Goal: Task Accomplishment & Management: Manage account settings

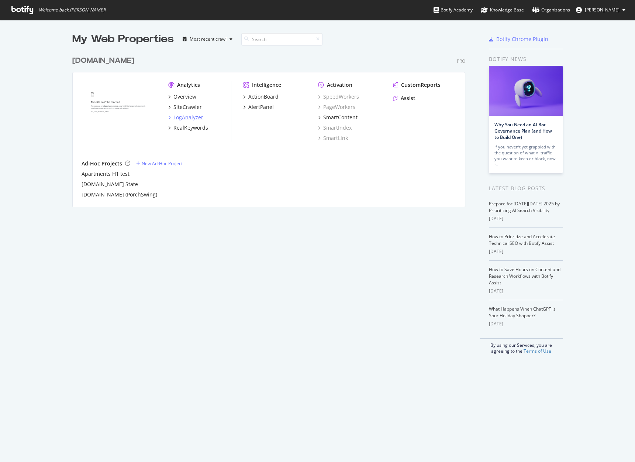
scroll to position [456, 624]
click at [194, 116] on div "LogAnalyzer" at bounding box center [188, 117] width 30 height 7
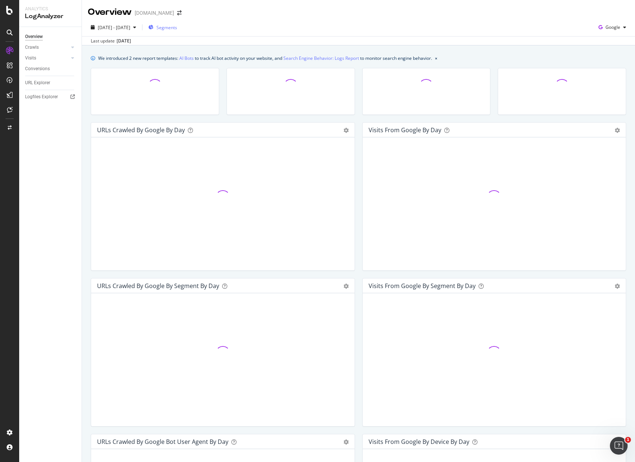
click at [177, 29] on span "Segments" at bounding box center [166, 27] width 21 height 6
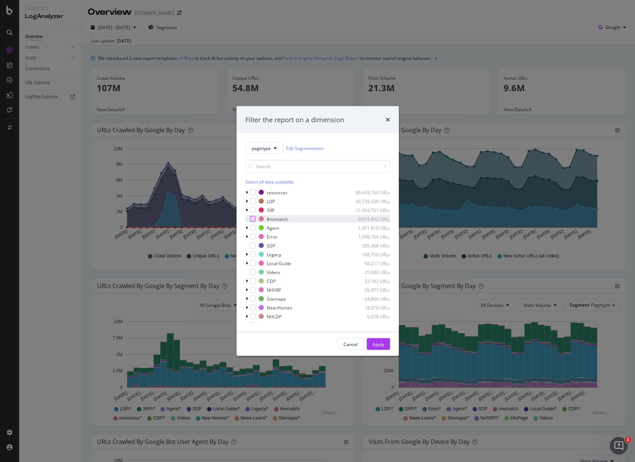
click at [255, 219] on div "modal" at bounding box center [253, 219] width 6 height 6
click at [378, 344] on div "Apply" at bounding box center [378, 344] width 11 height 6
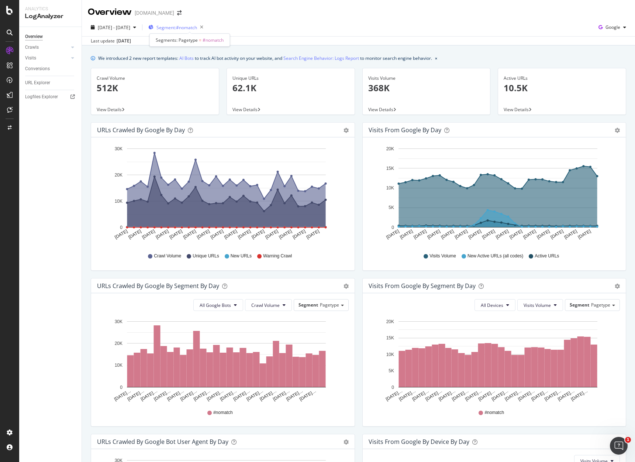
click at [197, 26] on span "Segment: #nomatch" at bounding box center [176, 27] width 41 height 6
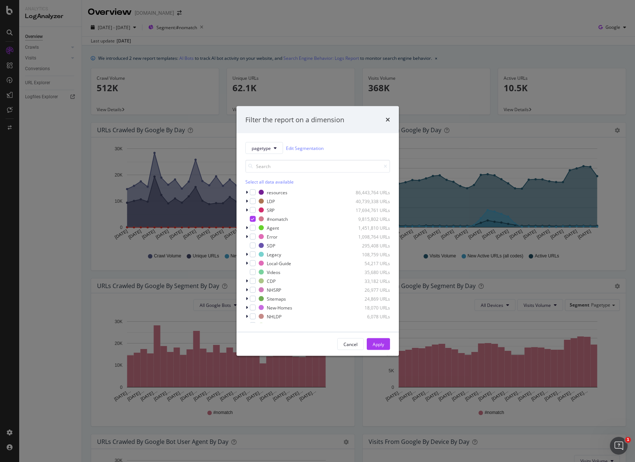
click at [349, 46] on div "Filter the report on a dimension pagetype Edit Segmentation Select all data ava…" at bounding box center [317, 231] width 635 height 462
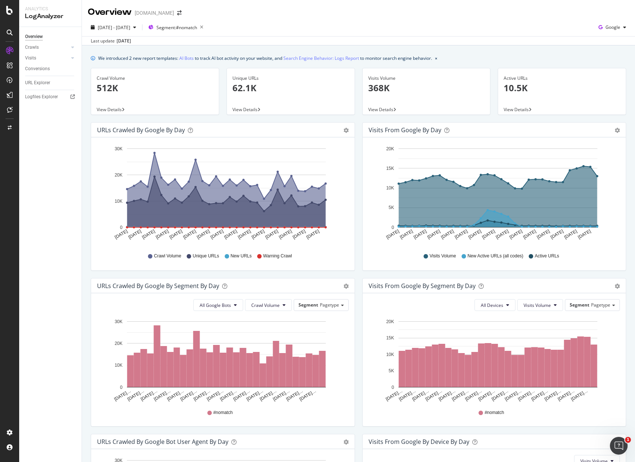
click at [114, 111] on span "View Details" at bounding box center [109, 109] width 25 height 6
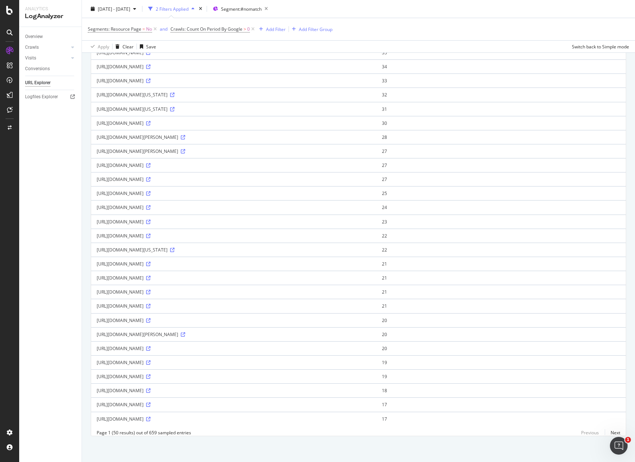
scroll to position [417, 0]
click at [610, 433] on link "Next" at bounding box center [612, 432] width 15 height 11
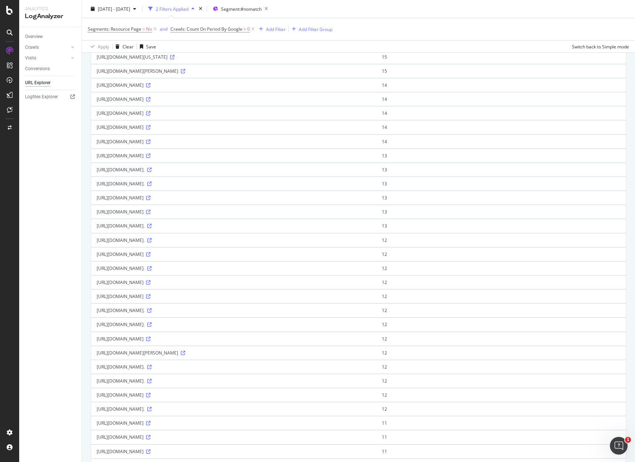
scroll to position [184, 0]
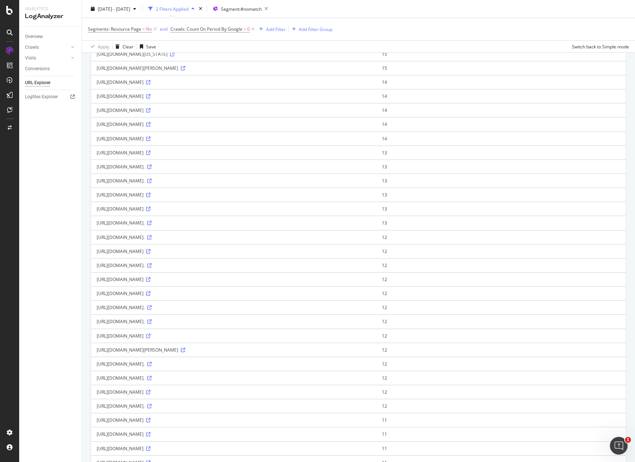
drag, startPoint x: 177, startPoint y: 325, endPoint x: 97, endPoint y: 327, distance: 80.4
click at [97, 286] on td "https://www.homes.com/smithville-mo" at bounding box center [233, 279] width 285 height 14
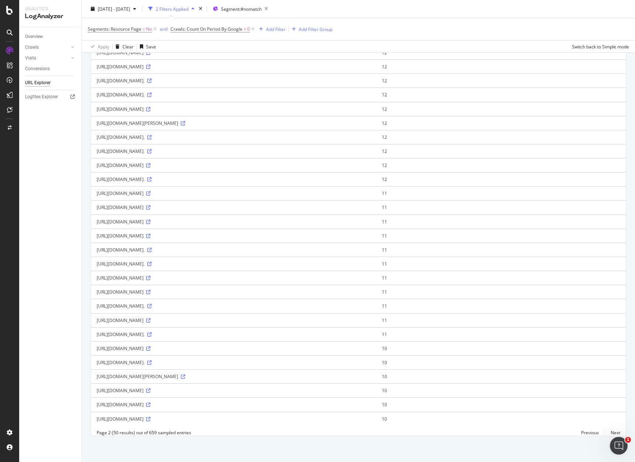
scroll to position [524, 0]
drag, startPoint x: 152, startPoint y: 398, endPoint x: 176, endPoint y: 401, distance: 23.8
click at [176, 401] on div "https://www.homes.com/-?utm_source=criteo&utm_medium=cpc&utm_campaign=newhomesp…" at bounding box center [234, 404] width 274 height 6
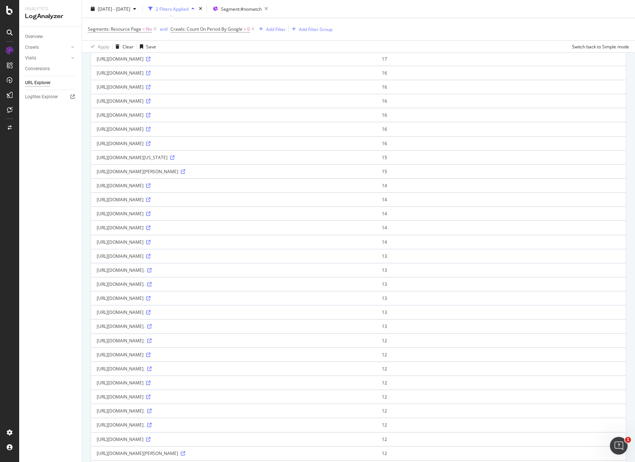
scroll to position [0, 0]
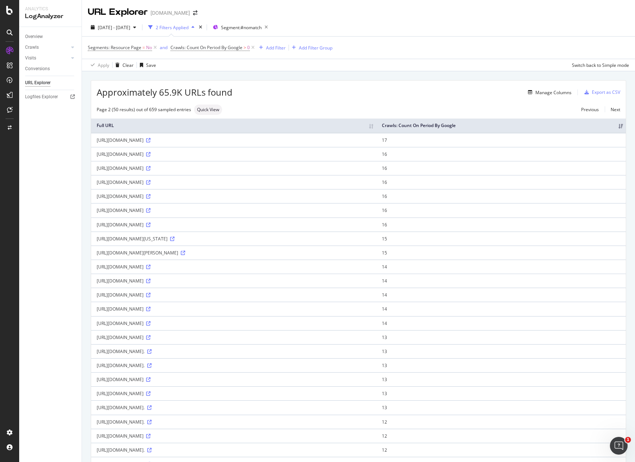
drag, startPoint x: 177, startPoint y: 245, endPoint x: 97, endPoint y: 249, distance: 79.8
click at [97, 245] on td "https://www.homes.com/texas/garage/" at bounding box center [233, 238] width 285 height 14
copy div "https://www.homes.com/texas/garage/"
click at [40, 97] on div "LogAnalyzer" at bounding box center [41, 94] width 29 height 7
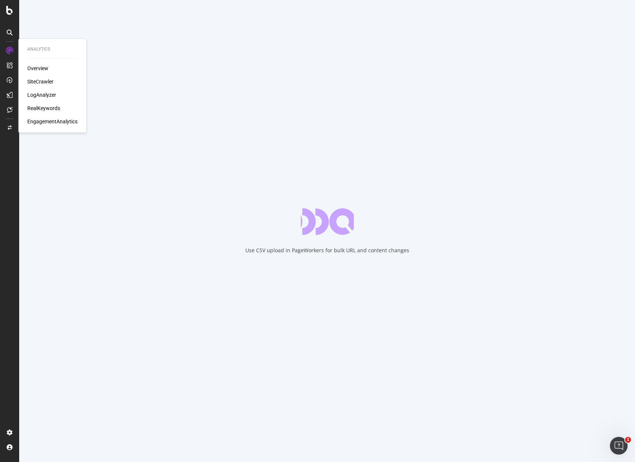
click at [43, 93] on div "LogAnalyzer" at bounding box center [41, 94] width 29 height 7
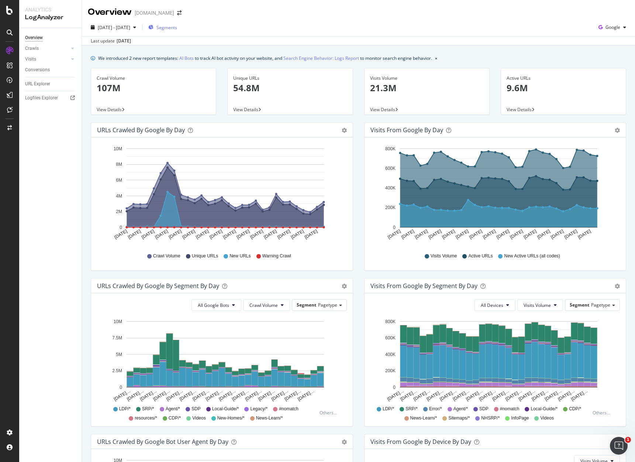
click at [176, 29] on span "Segments" at bounding box center [166, 27] width 21 height 6
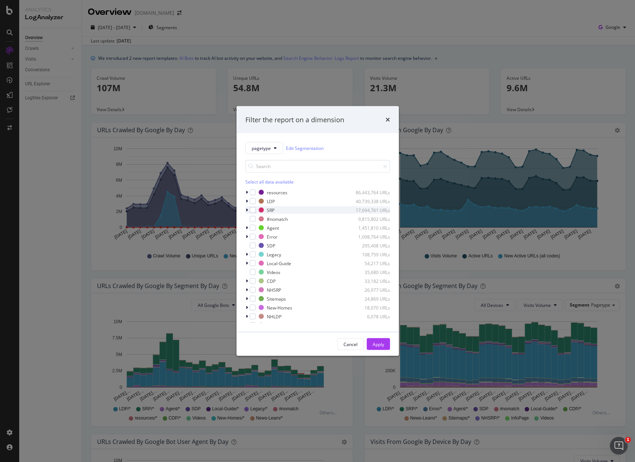
click at [248, 210] on div "modal" at bounding box center [247, 209] width 4 height 7
click at [247, 210] on icon "modal" at bounding box center [246, 210] width 3 height 4
click at [252, 210] on div "modal" at bounding box center [253, 210] width 6 height 6
drag, startPoint x: 376, startPoint y: 345, endPoint x: 312, endPoint y: 285, distance: 87.4
click at [376, 345] on div "Apply" at bounding box center [378, 344] width 11 height 6
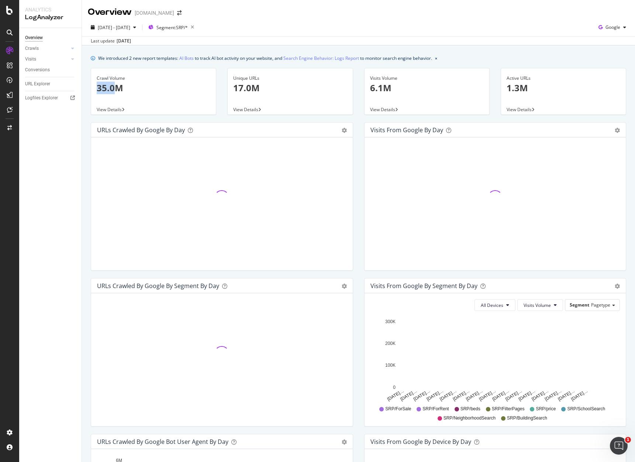
drag, startPoint x: 100, startPoint y: 89, endPoint x: 113, endPoint y: 89, distance: 13.3
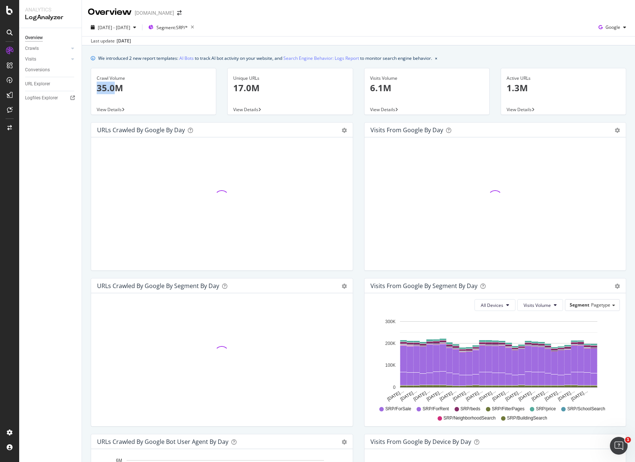
click at [113, 89] on p "35.0M" at bounding box center [154, 88] width 114 height 13
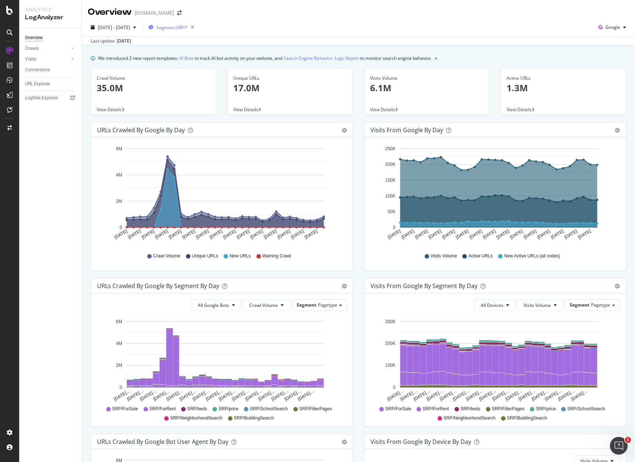
click at [188, 25] on span "Segment: SRP/*" at bounding box center [171, 27] width 31 height 6
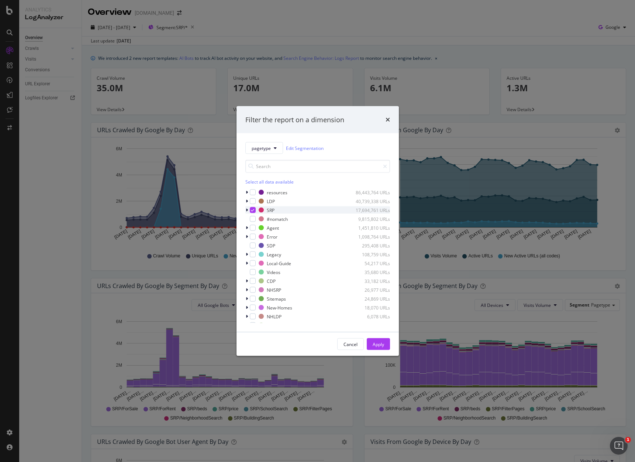
click at [253, 210] on icon "modal" at bounding box center [252, 210] width 3 height 4
click at [252, 220] on div "modal" at bounding box center [253, 219] width 6 height 6
click at [379, 345] on div "Apply" at bounding box center [378, 344] width 11 height 6
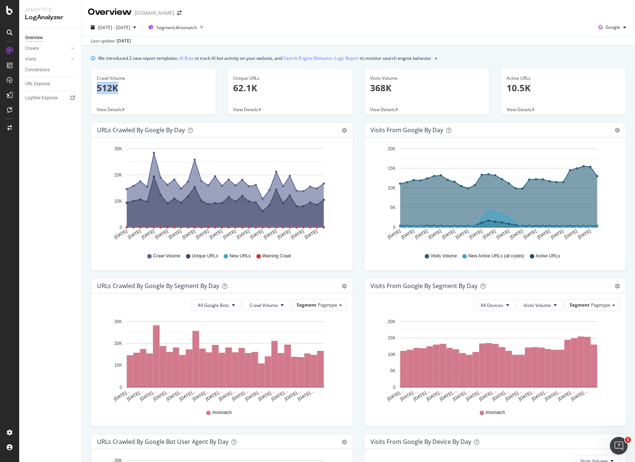
drag, startPoint x: 95, startPoint y: 87, endPoint x: 121, endPoint y: 89, distance: 25.5
click at [121, 89] on div "Crawl Volume 512K" at bounding box center [153, 86] width 125 height 36
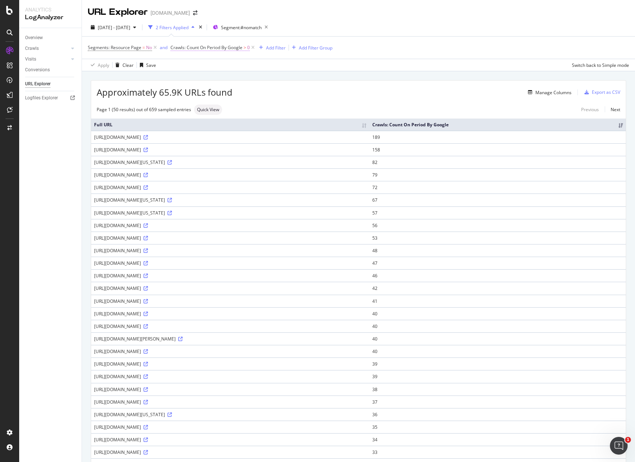
click at [210, 51] on span "Crawls: Count On Period By Google" at bounding box center [206, 47] width 72 height 6
click at [203, 66] on div "By Google" at bounding box center [216, 65] width 81 height 12
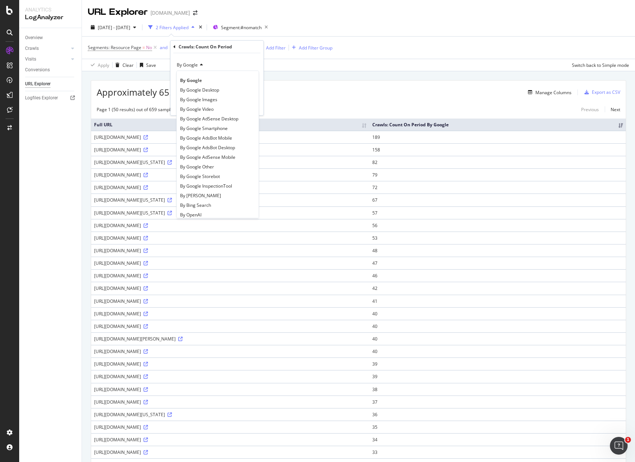
click at [213, 61] on div "By Google" at bounding box center [216, 65] width 81 height 12
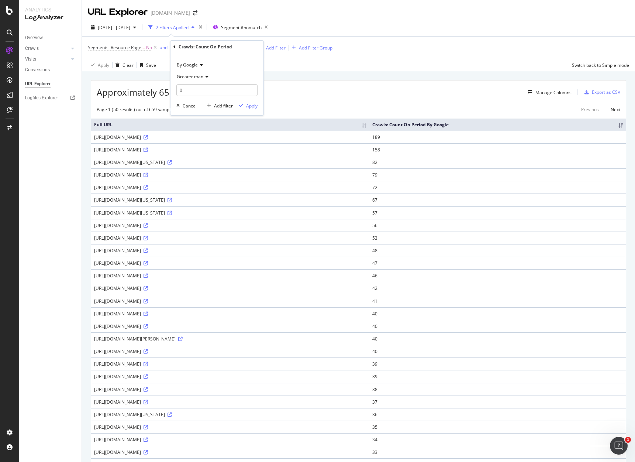
click at [192, 67] on span "By Google" at bounding box center [187, 65] width 21 height 6
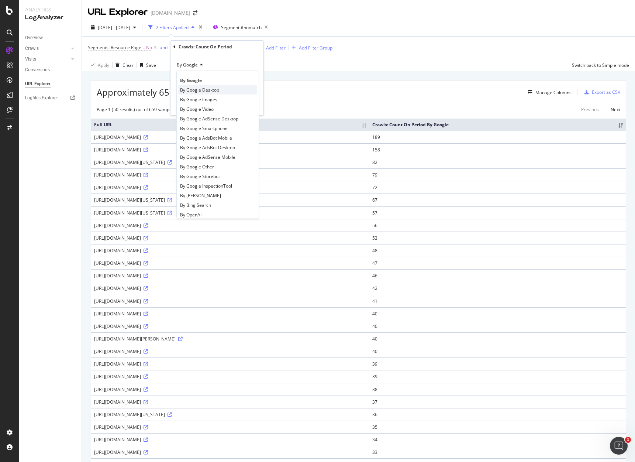
click at [193, 90] on span "By Google Desktop" at bounding box center [199, 90] width 39 height 6
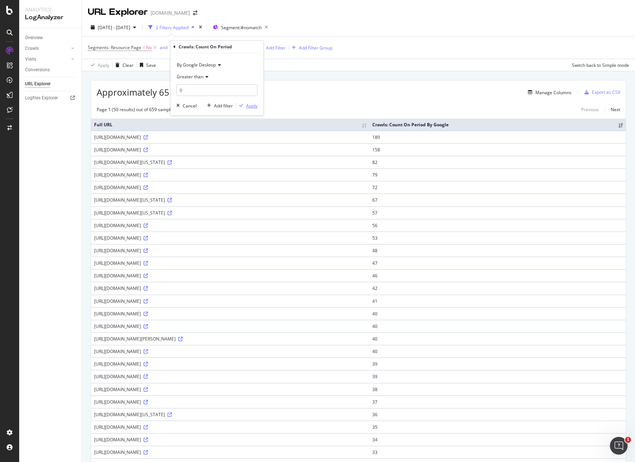
click at [251, 106] on div "Apply" at bounding box center [251, 106] width 11 height 6
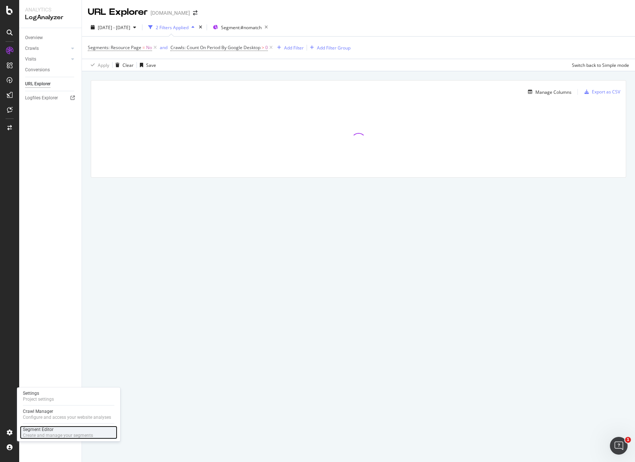
click at [28, 430] on div "Segment Editor" at bounding box center [58, 429] width 70 height 6
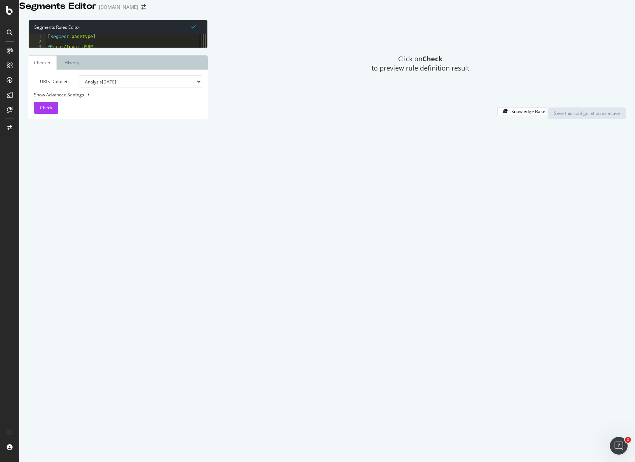
click at [163, 312] on div "[ segment : pagetype ] @ Error/InvalidSRP or ( query bb=* query sk=* ) flag war…" at bounding box center [120, 206] width 149 height 345
type textarea "path *utm_id* )"
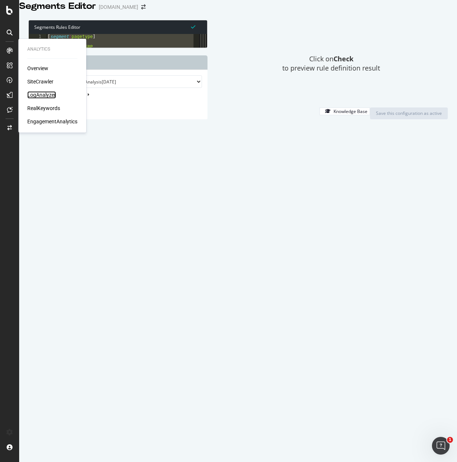
click at [35, 92] on div "LogAnalyzer" at bounding box center [41, 94] width 29 height 7
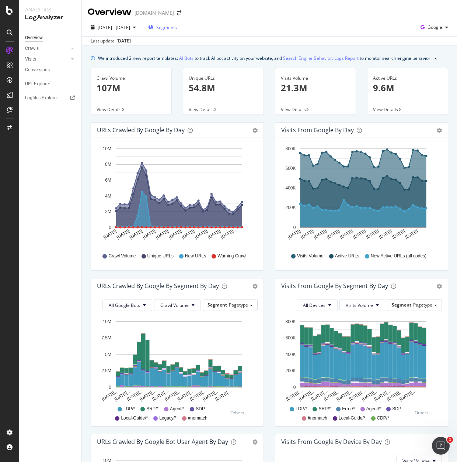
click at [177, 28] on span "Segments" at bounding box center [166, 27] width 21 height 6
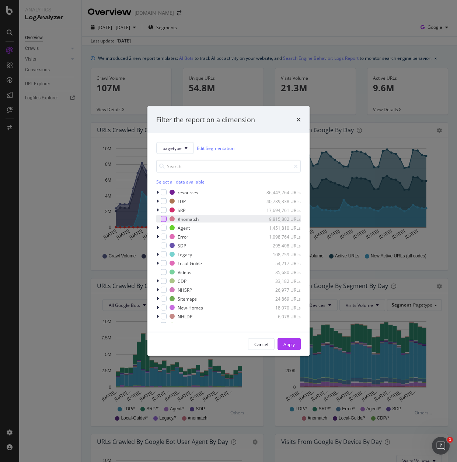
click at [164, 219] on div "modal" at bounding box center [164, 219] width 6 height 6
click at [291, 344] on div "Apply" at bounding box center [289, 344] width 11 height 6
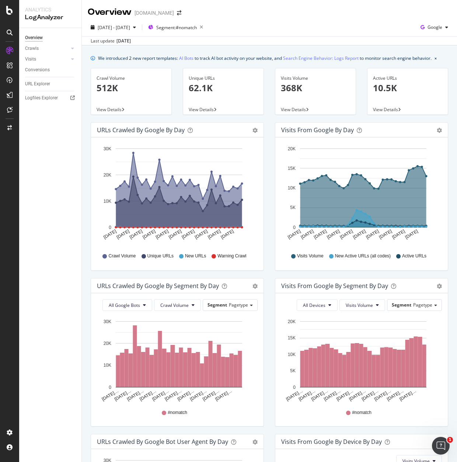
click at [120, 108] on span "View Details" at bounding box center [109, 109] width 25 height 6
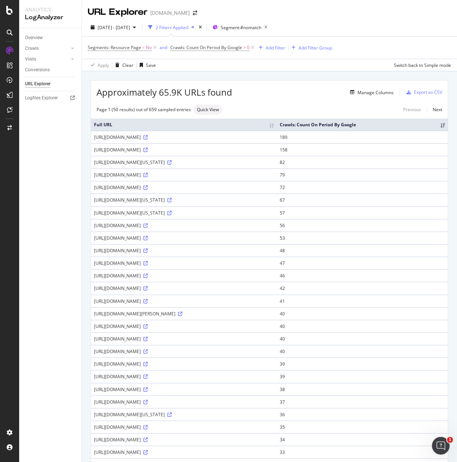
click at [147, 151] on div "[URL][DOMAIN_NAME]" at bounding box center [184, 149] width 180 height 6
click at [150, 151] on div "[URL][DOMAIN_NAME]" at bounding box center [184, 149] width 180 height 6
drag, startPoint x: 162, startPoint y: 213, endPoint x: 178, endPoint y: 213, distance: 15.9
click at [178, 213] on div "[URL][DOMAIN_NAME][US_STATE]" at bounding box center [184, 213] width 180 height 6
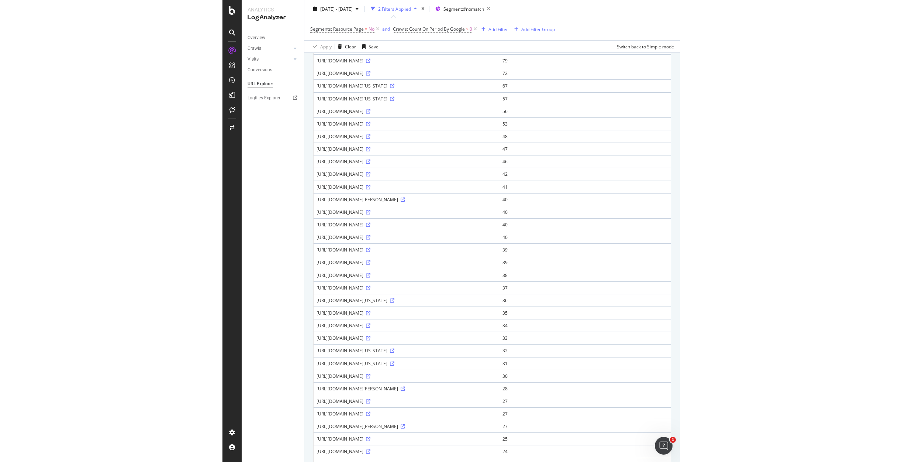
scroll to position [44, 0]
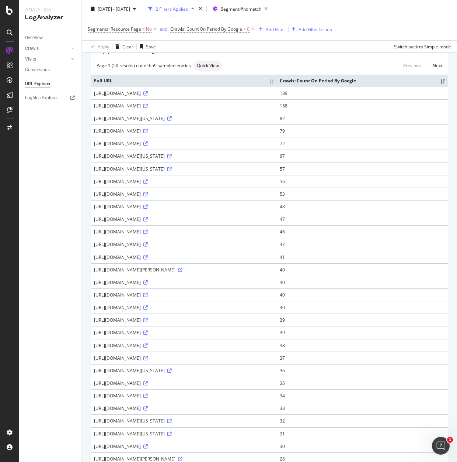
drag, startPoint x: 175, startPoint y: 258, endPoint x: 93, endPoint y: 260, distance: 82.3
click at [93, 260] on td "[URL][DOMAIN_NAME]" at bounding box center [184, 257] width 186 height 13
drag, startPoint x: 163, startPoint y: 308, endPoint x: 93, endPoint y: 309, distance: 70.1
click at [93, 309] on td "[URL][DOMAIN_NAME]" at bounding box center [184, 307] width 186 height 13
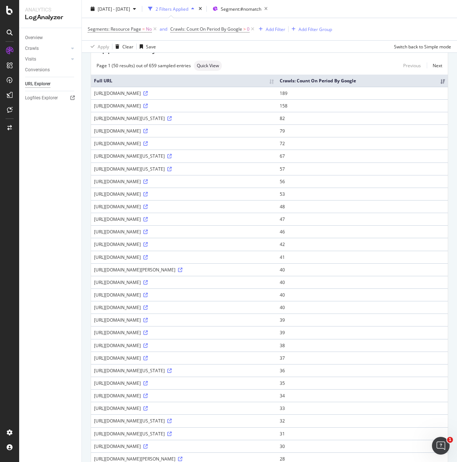
drag, startPoint x: 173, startPoint y: 182, endPoint x: 92, endPoint y: 184, distance: 80.8
click at [92, 184] on td "[URL][DOMAIN_NAME]" at bounding box center [184, 181] width 186 height 13
click at [95, 180] on div "[URL][DOMAIN_NAME]" at bounding box center [184, 181] width 180 height 6
drag, startPoint x: 97, startPoint y: 181, endPoint x: 173, endPoint y: 183, distance: 76.4
click at [173, 183] on td "[URL][DOMAIN_NAME]" at bounding box center [184, 181] width 186 height 13
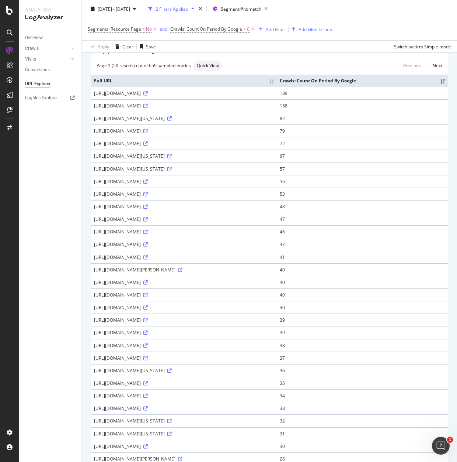
copy div "[URL][DOMAIN_NAME]"
drag, startPoint x: 95, startPoint y: 269, endPoint x: 170, endPoint y: 269, distance: 74.9
click at [170, 269] on div "[URL][DOMAIN_NAME][PERSON_NAME]" at bounding box center [184, 269] width 180 height 6
copy div "[URL][DOMAIN_NAME][PERSON_NAME]"
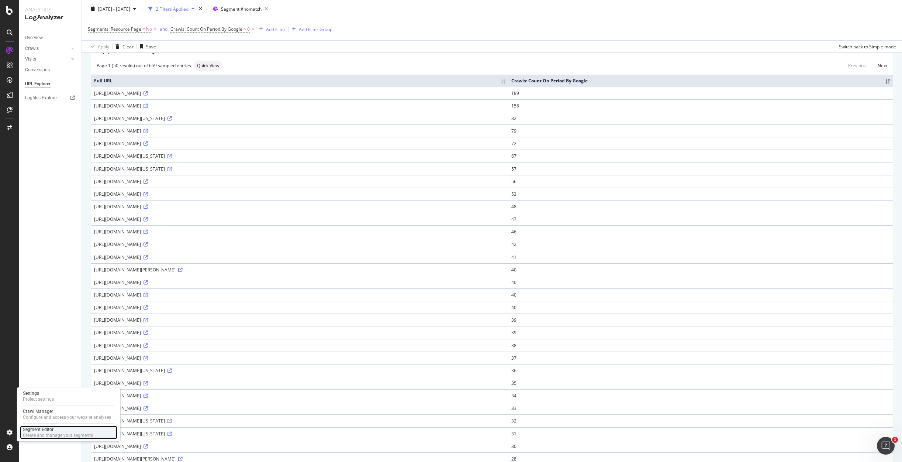
click at [33, 433] on div "Create and manage your segments" at bounding box center [58, 435] width 70 height 6
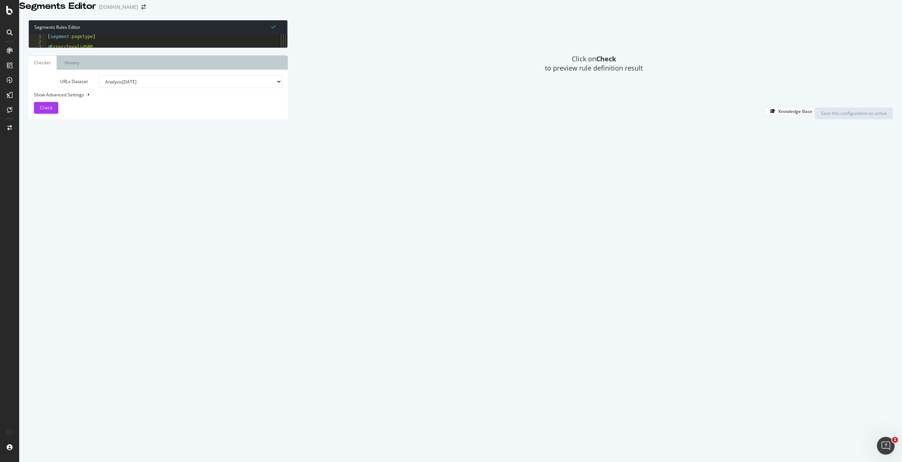
click at [108, 207] on div "[ segment : pagetype ] @ Error/InvalidSRP or ( query bb=* query sk=* ) flag war…" at bounding box center [160, 209] width 228 height 350
paste textarea "Cursor at row 608"
type textarea ")"
click at [82, 98] on div "Show Advanced Settings" at bounding box center [152, 94] width 248 height 6
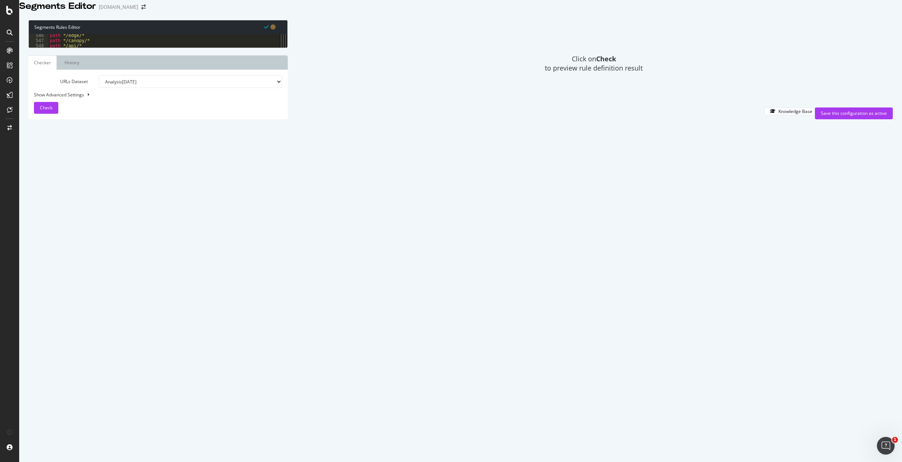
select select "5000"
select select "100"
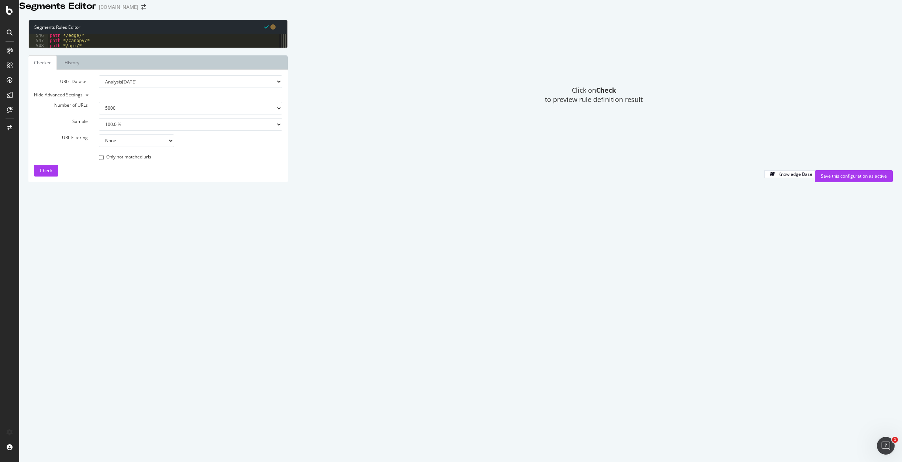
click at [120, 147] on select "None Equal to Not equal to Starts with Doesn't start with Ends with Doesn't end…" at bounding box center [136, 140] width 75 height 13
click at [99, 147] on select "None Equal to Not equal to Starts with Doesn't start with Ends with Doesn't end…" at bounding box center [136, 140] width 75 height 13
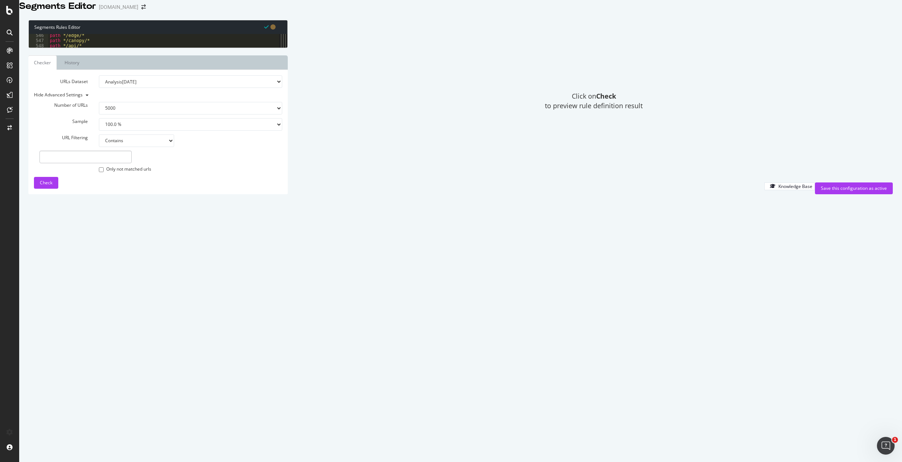
click at [122, 147] on select "None Equal to Not equal to Starts with Doesn't start with Ends with Doesn't end…" at bounding box center [136, 140] width 75 height 13
select select "eq"
click at [99, 147] on select "None Equal to Not equal to Starts with Doesn't start with Ends with Doesn't end…" at bounding box center [136, 140] width 75 height 13
click at [101, 163] on input "text" at bounding box center [85, 157] width 92 height 13
paste input "[URL][DOMAIN_NAME]"
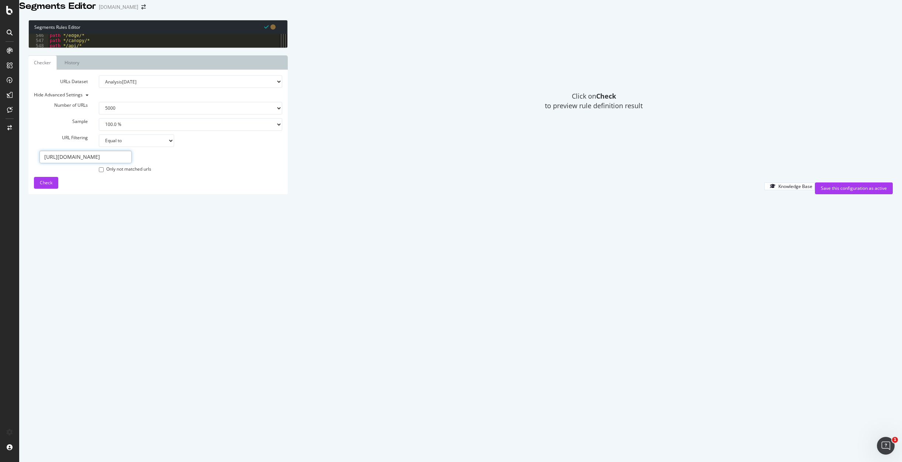
scroll to position [0, 10]
click at [49, 186] on span "Check" at bounding box center [46, 182] width 13 height 6
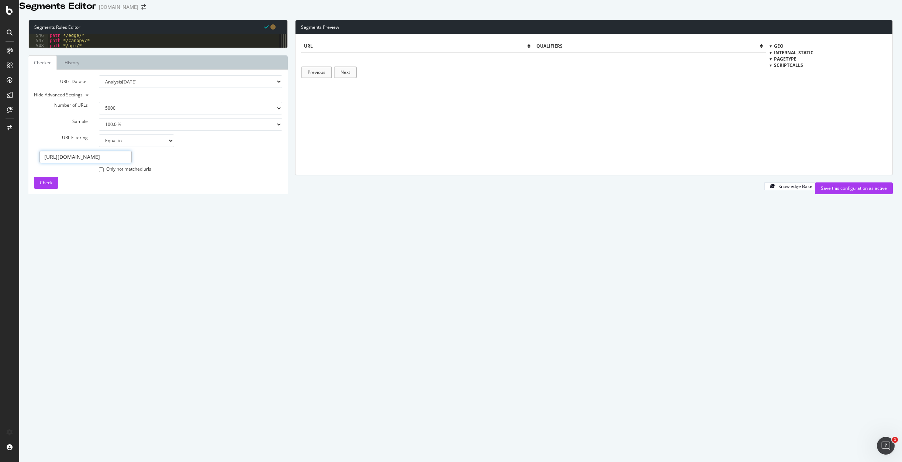
click at [73, 163] on input "[URL][DOMAIN_NAME]" at bounding box center [85, 157] width 92 height 13
paste input "new-[GEOGRAPHIC_DATA]-[GEOGRAPHIC_DATA]"
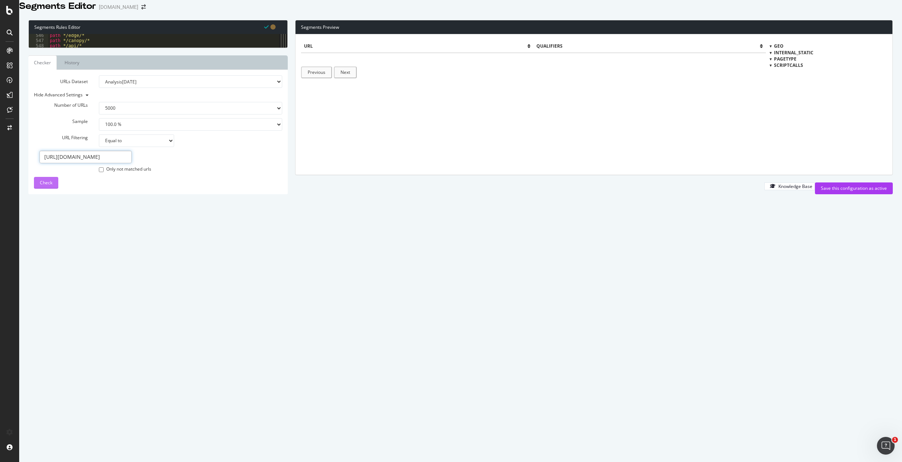
type input "[URL][DOMAIN_NAME]"
click at [42, 186] on span "Check" at bounding box center [46, 182] width 13 height 6
click at [635, 62] on div at bounding box center [771, 59] width 2 height 6
click at [635, 60] on div at bounding box center [771, 59] width 6 height 2
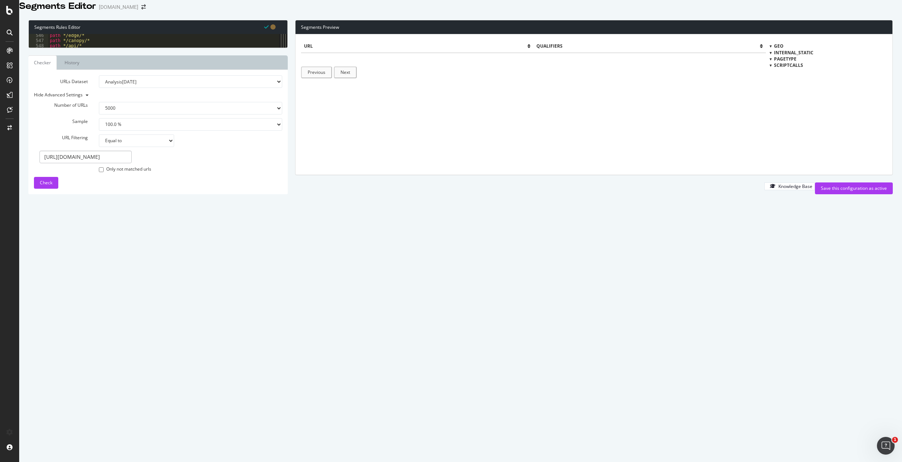
click at [635, 62] on div at bounding box center [771, 59] width 2 height 6
click at [635, 60] on div at bounding box center [771, 59] width 6 height 2
click at [99, 163] on input "[URL][DOMAIN_NAME]" at bounding box center [85, 157] width 92 height 13
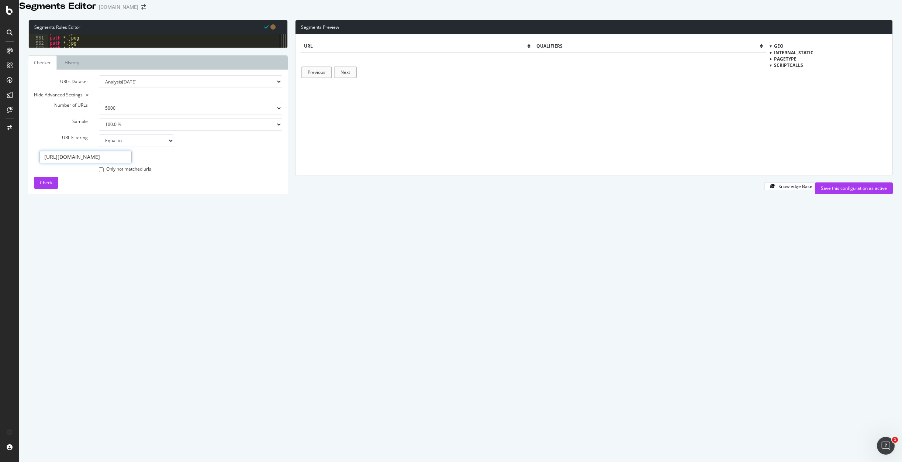
click at [99, 163] on input "[URL][DOMAIN_NAME]" at bounding box center [85, 157] width 92 height 13
click at [102, 163] on input "[URL][DOMAIN_NAME]" at bounding box center [85, 157] width 92 height 13
drag, startPoint x: 111, startPoint y: 418, endPoint x: 176, endPoint y: 424, distance: 65.9
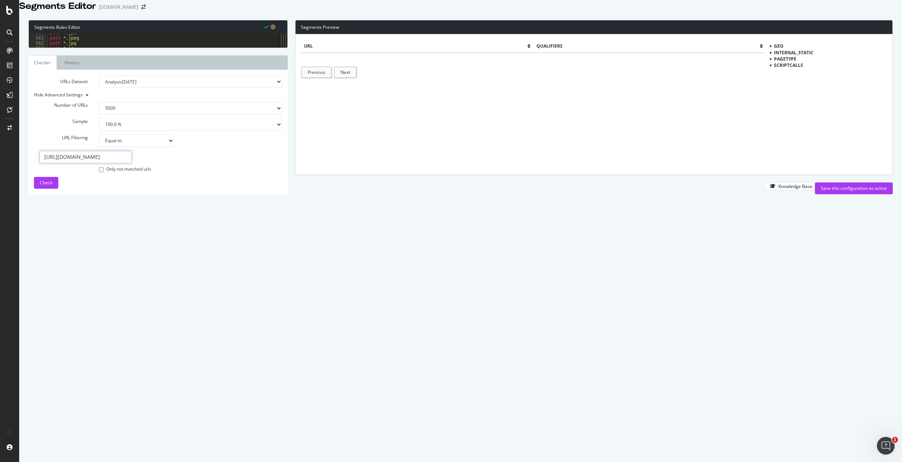
click at [176, 173] on div "Number of URLs 100 500 1000 5000 Sample 1.0 % 10.0 % 20.0 % 50.0 % 100.0 % URL …" at bounding box center [158, 131] width 248 height 81
click at [176, 173] on div "Only not matched urls" at bounding box center [190, 168] width 183 height 10
click at [172, 173] on div "Only not matched urls" at bounding box center [190, 168] width 183 height 10
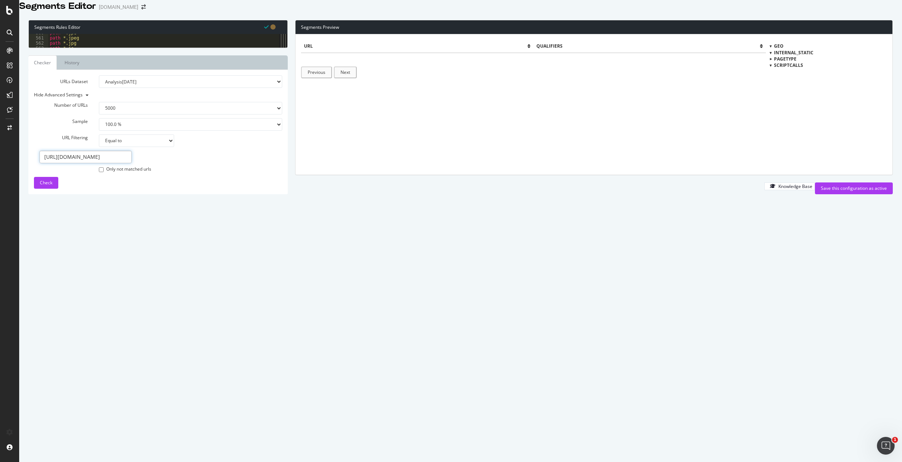
drag, startPoint x: 112, startPoint y: 419, endPoint x: 139, endPoint y: 420, distance: 27.0
click at [139, 173] on div "Number of URLs 100 500 1000 5000 Sample 1.0 % 10.0 % 20.0 % 50.0 % 100.0 % URL …" at bounding box center [158, 131] width 248 height 81
click at [139, 173] on div "Only not matched urls" at bounding box center [157, 162] width 259 height 23
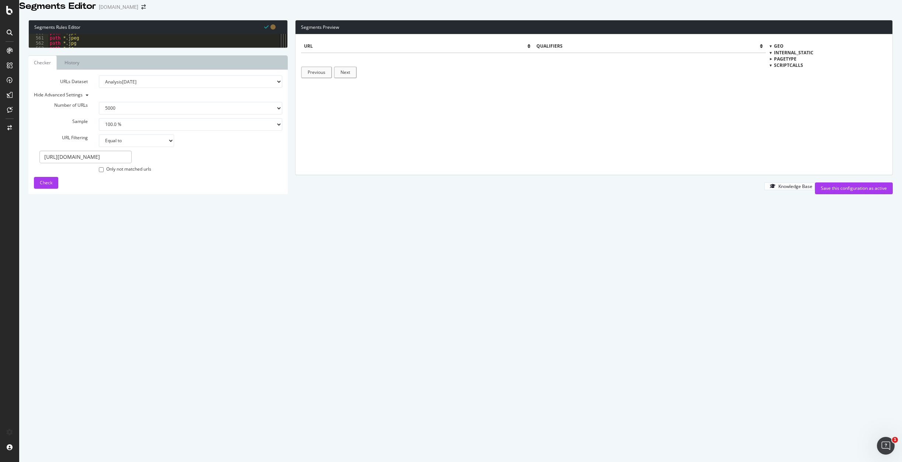
drag, startPoint x: 235, startPoint y: 256, endPoint x: 239, endPoint y: 256, distance: 4.1
click at [235, 256] on div "path *.jpe path *.jpeg path *.jpg path *.js path *.less path *.m1v path *.mov p…" at bounding box center [160, 167] width 225 height 275
drag, startPoint x: 318, startPoint y: 354, endPoint x: 308, endPoint y: 352, distance: 10.1
click at [318, 169] on div "url qualifiers Previous Next" at bounding box center [533, 104] width 465 height 129
click at [275, 30] on icon at bounding box center [272, 26] width 5 height 5
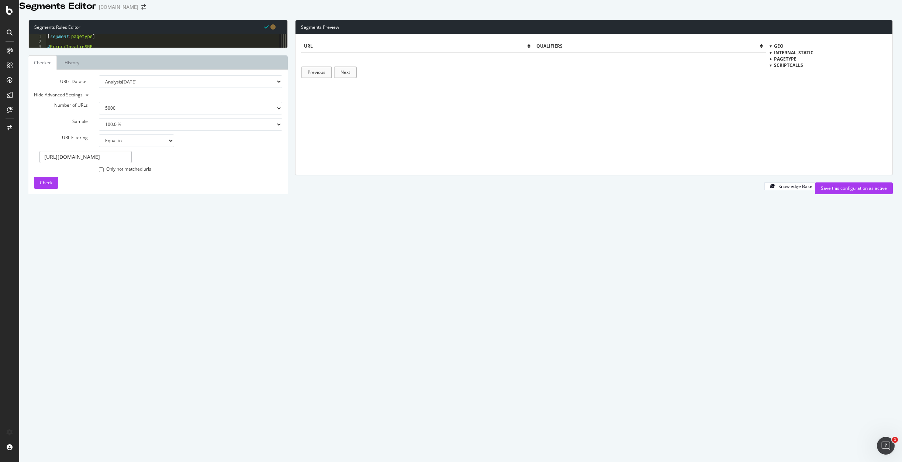
click at [635, 169] on div "Geo internal_static pagetype scriptcalls" at bounding box center [828, 106] width 117 height 126
drag, startPoint x: 125, startPoint y: 415, endPoint x: 155, endPoint y: 416, distance: 30.7
click at [155, 173] on div "Number of URLs 100 500 1000 5000 Sample 1.0 % 10.0 % 20.0 % 50.0 % 100.0 % URL …" at bounding box center [158, 131] width 248 height 81
click at [115, 163] on input "[URL][DOMAIN_NAME]" at bounding box center [85, 157] width 92 height 13
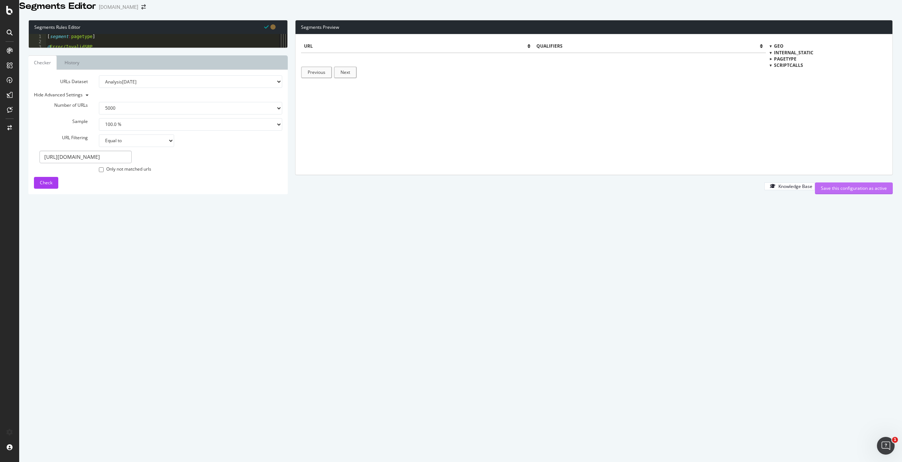
click at [635, 191] on div "Save this configuration as active" at bounding box center [854, 188] width 66 height 6
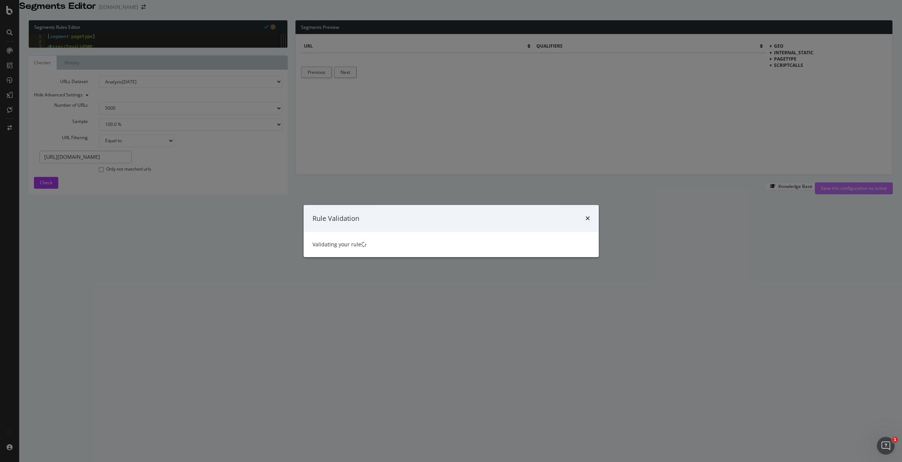
scroll to position [0, 0]
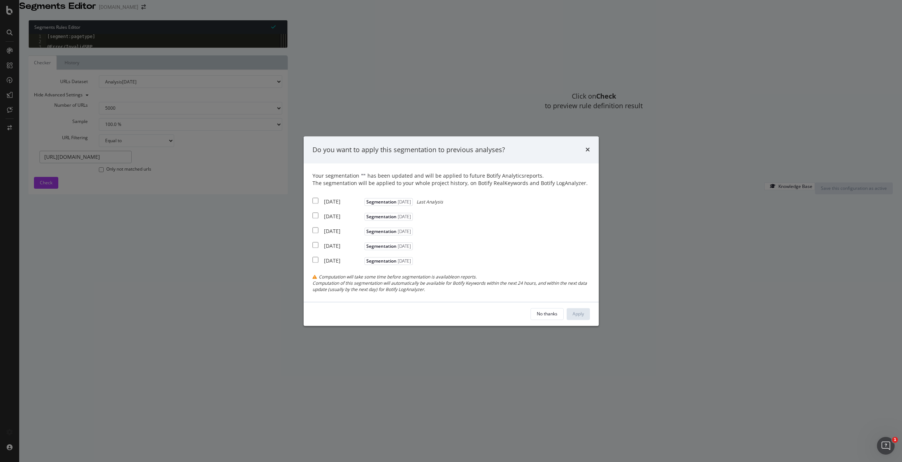
click at [316, 200] on input "modal" at bounding box center [315, 201] width 6 height 6
checkbox input "true"
click at [314, 214] on input "modal" at bounding box center [315, 216] width 6 height 6
checkbox input "true"
click at [316, 231] on input "modal" at bounding box center [315, 230] width 6 height 6
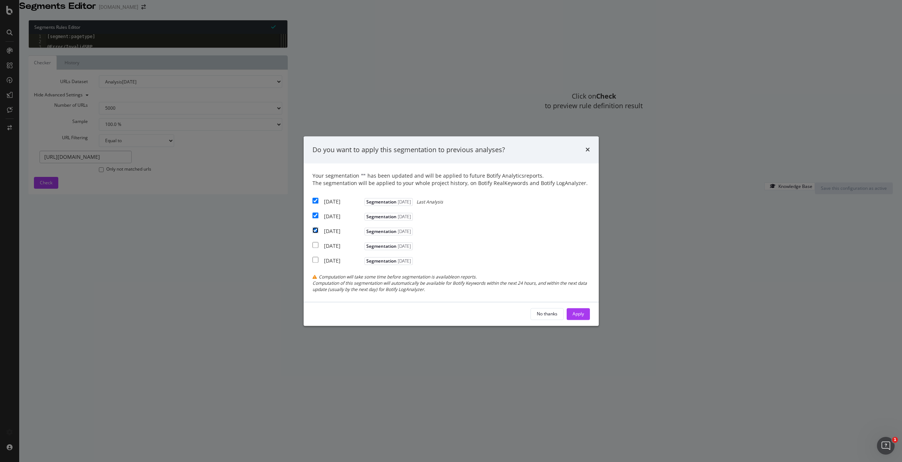
checkbox input "true"
click at [581, 313] on div "Apply" at bounding box center [578, 313] width 11 height 6
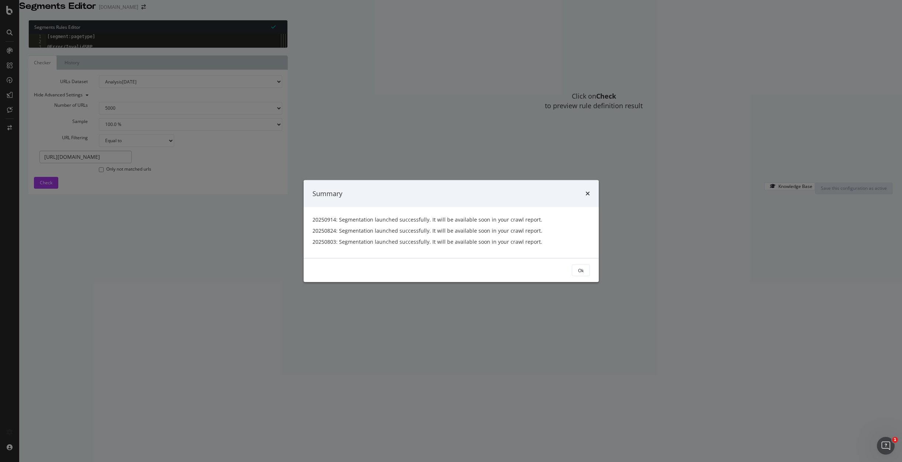
click at [573, 273] on button "Ok" at bounding box center [581, 270] width 18 height 12
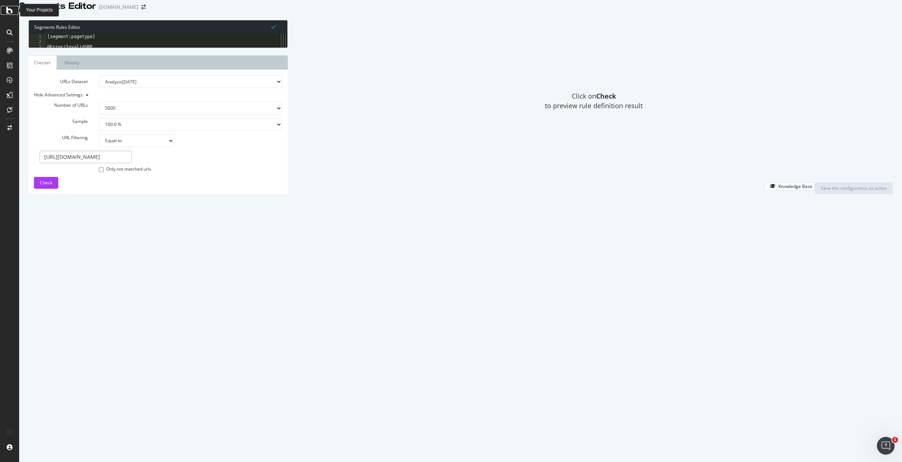
click at [10, 8] on icon at bounding box center [9, 10] width 7 height 9
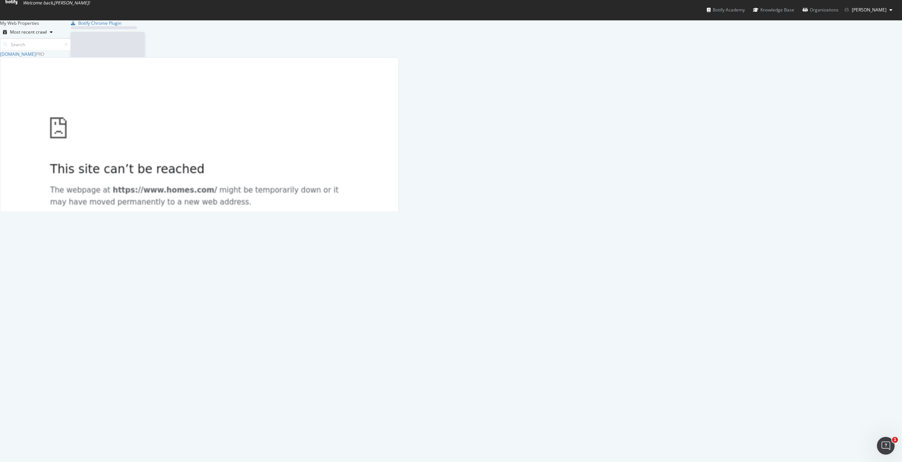
scroll to position [456, 891]
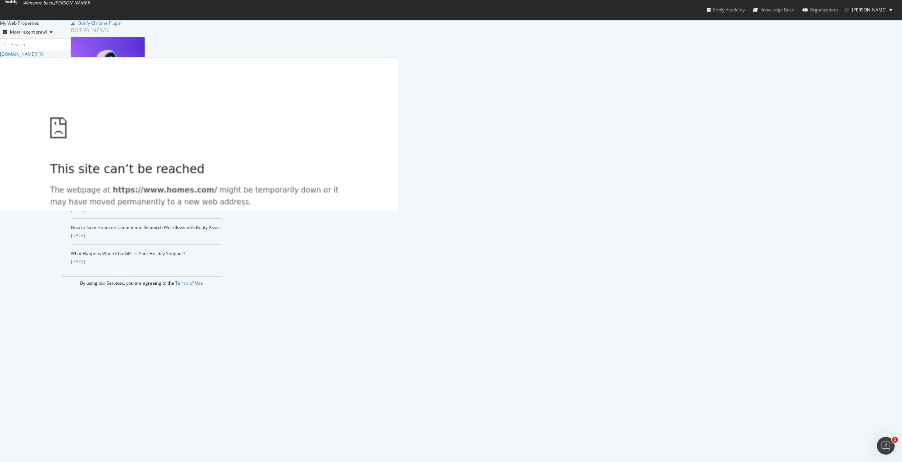
click at [635, 11] on span "[PERSON_NAME]" at bounding box center [869, 10] width 35 height 6
click at [635, 27] on link "Edit Profile" at bounding box center [862, 25] width 71 height 11
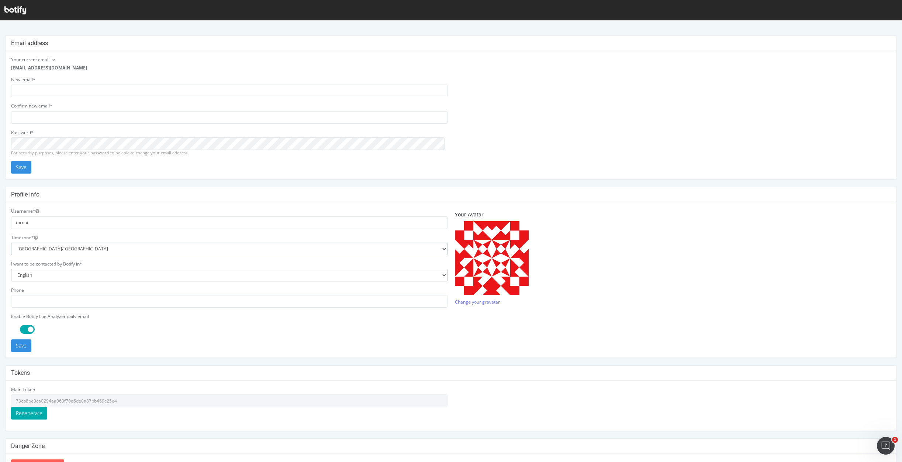
click at [42, 248] on select "Africa/Abidjan Africa/Accra Africa/Addis_Ababa Africa/Algiers Africa/Asmara Afr…" at bounding box center [229, 248] width 436 height 13
select select "America/Los_Angeles"
click at [11, 242] on select "Africa/Abidjan Africa/Accra Africa/Addis_Ababa Africa/Algiers Africa/Asmara Afr…" at bounding box center [229, 248] width 436 height 13
click at [26, 349] on button "Save" at bounding box center [21, 345] width 20 height 13
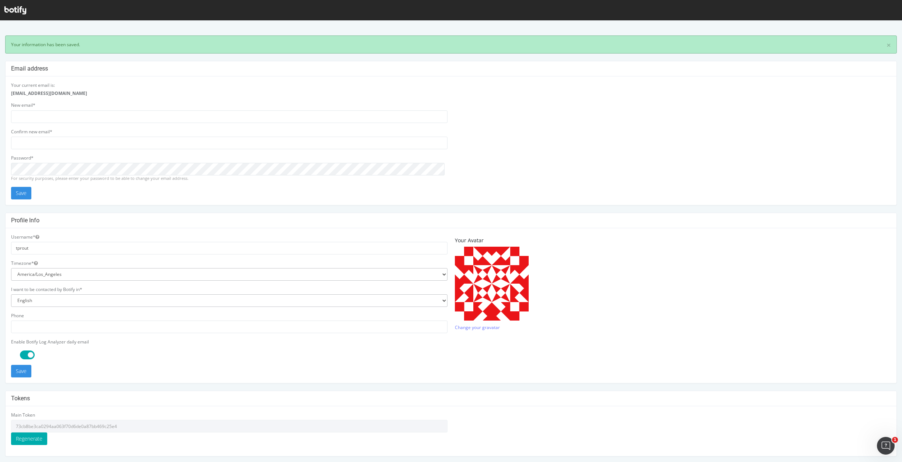
click at [115, 44] on div "× Your information has been saved." at bounding box center [451, 44] width 892 height 18
